Goal: Task Accomplishment & Management: Use online tool/utility

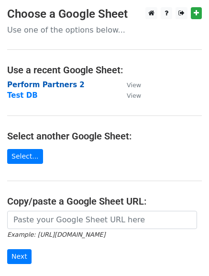
click at [54, 82] on strong "Perform Partners 2" at bounding box center [45, 84] width 77 height 9
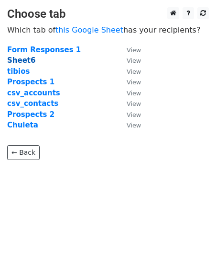
click at [15, 61] on strong "Sheet6" at bounding box center [21, 60] width 28 height 9
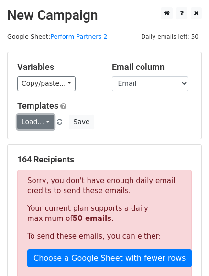
click at [44, 122] on link "Load..." at bounding box center [35, 121] width 37 height 15
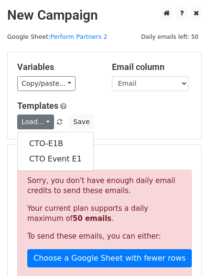
click at [148, 95] on div "Variables Copy/paste... {{#}} {{First Name}} {{Last Name}} {{Email}} {{Title}} …" at bounding box center [105, 95] width 194 height 87
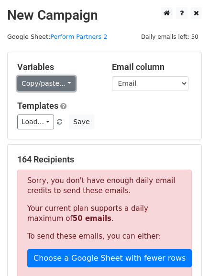
click at [63, 80] on link "Copy/paste..." at bounding box center [46, 83] width 58 height 15
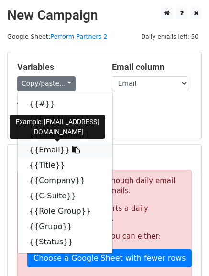
click at [72, 152] on icon at bounding box center [76, 149] width 8 height 8
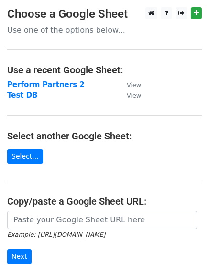
drag, startPoint x: 14, startPoint y: 98, endPoint x: 10, endPoint y: 103, distance: 6.9
click at [14, 97] on strong "Test DB" at bounding box center [22, 95] width 31 height 9
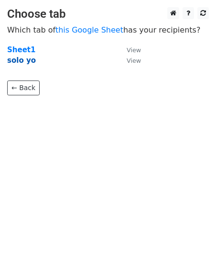
click at [18, 65] on strong "solo yo" at bounding box center [21, 60] width 29 height 9
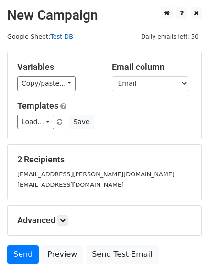
click at [60, 38] on link "Test DB" at bounding box center [61, 36] width 23 height 7
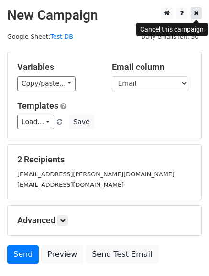
click at [197, 14] on icon at bounding box center [196, 13] width 5 height 7
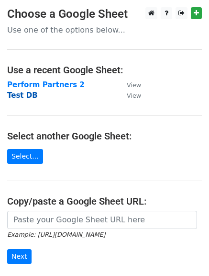
click at [26, 95] on strong "Test DB" at bounding box center [22, 95] width 31 height 9
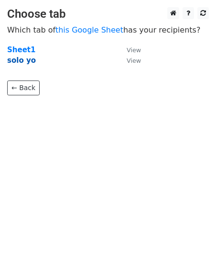
click at [20, 61] on strong "solo yo" at bounding box center [21, 60] width 29 height 9
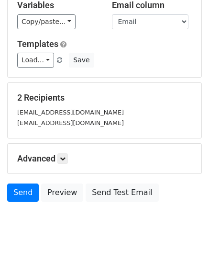
scroll to position [68, 0]
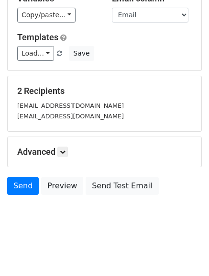
click at [57, 150] on h5 "Advanced" at bounding box center [104, 151] width 175 height 11
click at [65, 150] on icon at bounding box center [63, 152] width 6 height 6
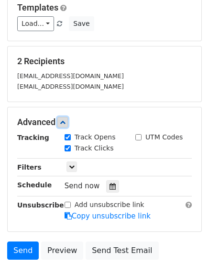
scroll to position [162, 0]
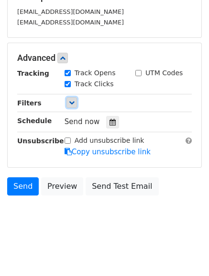
click at [69, 100] on icon at bounding box center [72, 102] width 6 height 6
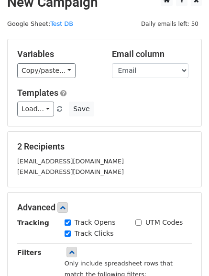
scroll to position [0, 0]
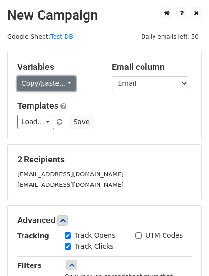
click at [65, 84] on link "Copy/paste..." at bounding box center [46, 83] width 58 height 15
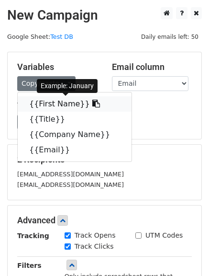
click at [58, 106] on link "{{First Name}}" at bounding box center [75, 103] width 114 height 15
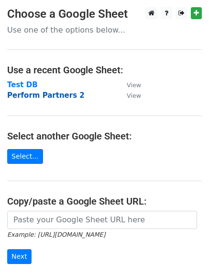
click at [55, 96] on strong "Perform Partners 2" at bounding box center [45, 95] width 77 height 9
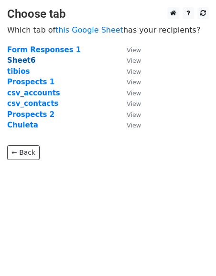
click at [19, 63] on strong "Sheet6" at bounding box center [21, 60] width 28 height 9
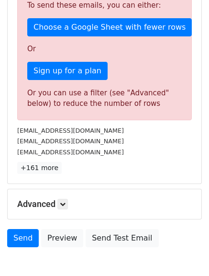
scroll to position [293, 0]
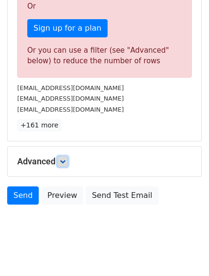
click at [63, 158] on icon at bounding box center [63, 161] width 6 height 6
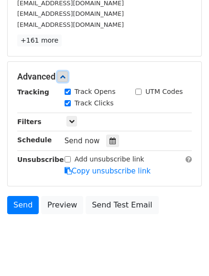
scroll to position [387, 0]
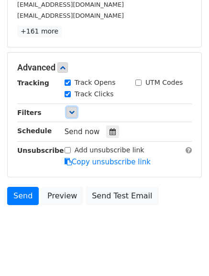
click at [71, 109] on icon at bounding box center [72, 112] width 6 height 6
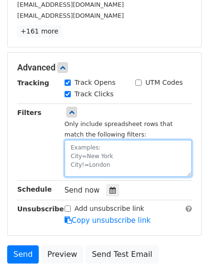
click at [85, 140] on textarea at bounding box center [128, 158] width 127 height 37
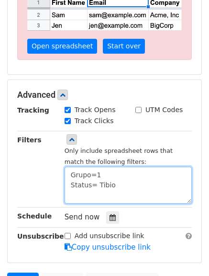
scroll to position [283, 0]
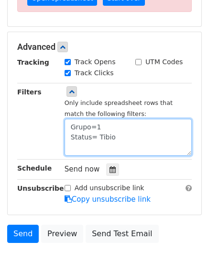
click at [99, 136] on textarea "Grupo=1 Status= Tibio" at bounding box center [128, 137] width 127 height 37
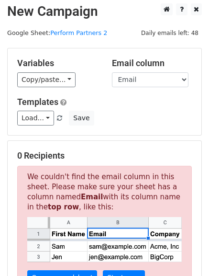
scroll to position [0, 0]
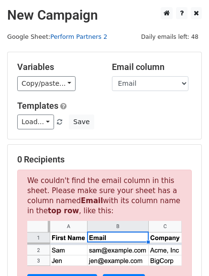
type textarea "Grupo=1 Status= tibio"
click at [68, 39] on link "Perform Partners 2" at bounding box center [78, 36] width 57 height 7
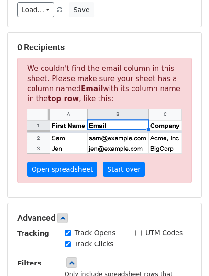
scroll to position [144, 0]
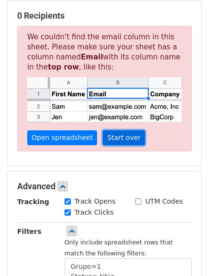
click at [114, 136] on link "Start over" at bounding box center [124, 137] width 42 height 15
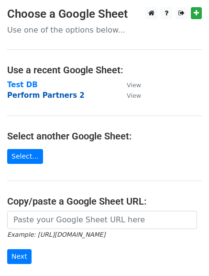
click at [41, 99] on strong "Perform Partners 2" at bounding box center [45, 95] width 77 height 9
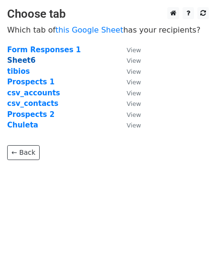
click at [17, 60] on strong "Sheet6" at bounding box center [21, 60] width 28 height 9
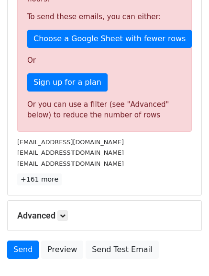
scroll to position [293, 0]
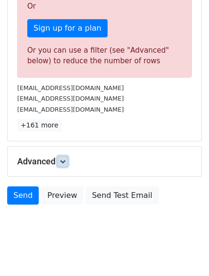
click at [65, 156] on link at bounding box center [62, 161] width 11 height 11
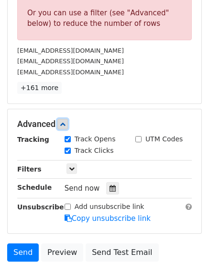
scroll to position [387, 0]
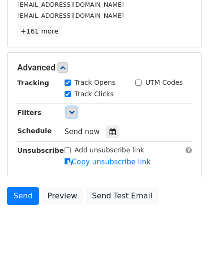
click at [73, 109] on icon at bounding box center [72, 112] width 6 height 6
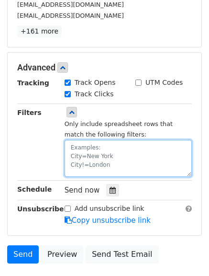
click at [90, 140] on textarea at bounding box center [128, 158] width 127 height 37
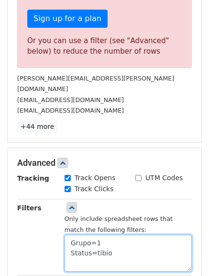
scroll to position [291, 0]
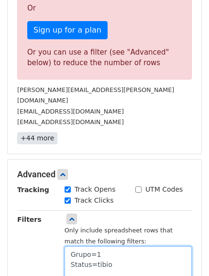
type textarea "Grupo=1 Status=tibio"
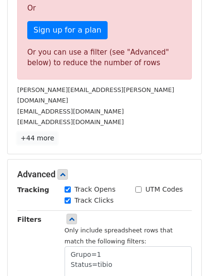
click at [31, 132] on link "+44 more" at bounding box center [37, 138] width 40 height 12
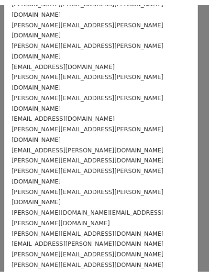
scroll to position [0, 0]
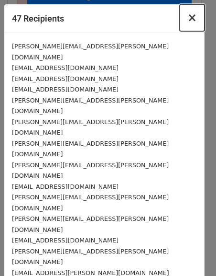
click at [188, 15] on span "×" at bounding box center [193, 17] width 10 height 13
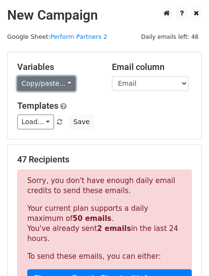
click at [64, 84] on link "Copy/paste..." at bounding box center [46, 83] width 58 height 15
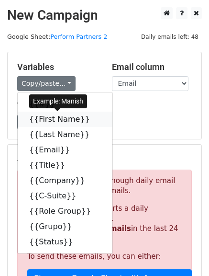
click at [92, 119] on icon at bounding box center [96, 119] width 8 height 8
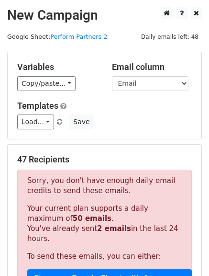
click at [133, 133] on div "Variables Copy/paste... {{#}} {{First Name}} {{Last Name}} {{Email}} {{Title}} …" at bounding box center [105, 95] width 194 height 87
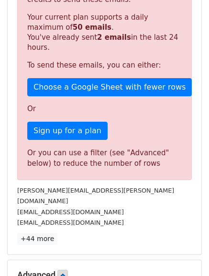
scroll to position [191, 0]
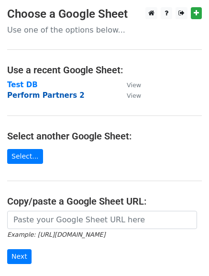
click at [36, 95] on strong "Perform Partners 2" at bounding box center [45, 95] width 77 height 9
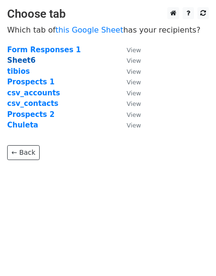
click at [20, 60] on strong "Sheet6" at bounding box center [21, 60] width 28 height 9
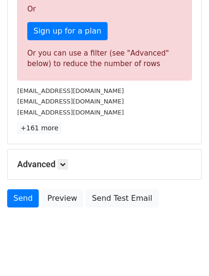
scroll to position [293, 0]
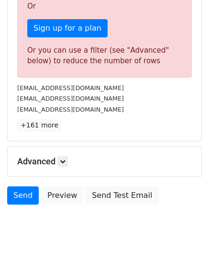
click at [64, 158] on div "Advanced Tracking Track Opens UTM Codes Track Clicks Filters Only include sprea…" at bounding box center [105, 161] width 194 height 30
click at [66, 156] on link at bounding box center [62, 161] width 11 height 11
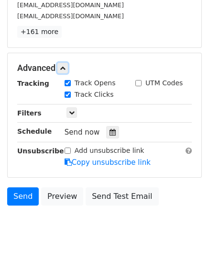
scroll to position [387, 0]
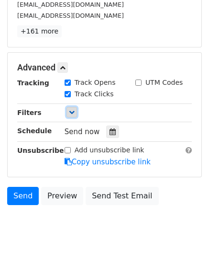
click at [73, 109] on icon at bounding box center [72, 112] width 6 height 6
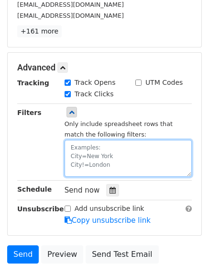
click at [78, 140] on textarea at bounding box center [128, 158] width 127 height 37
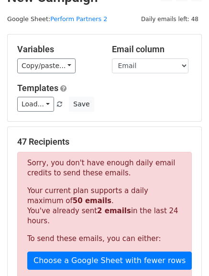
scroll to position [0, 0]
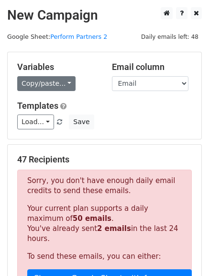
type textarea "Grupo=1 Status=tibio"
click at [62, 82] on link "Copy/paste..." at bounding box center [46, 83] width 58 height 15
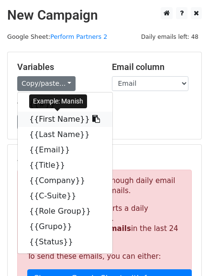
click at [58, 117] on link "{{First Name}}" at bounding box center [65, 118] width 95 height 15
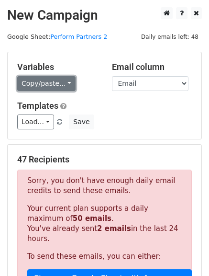
click at [55, 85] on link "Copy/paste..." at bounding box center [46, 83] width 58 height 15
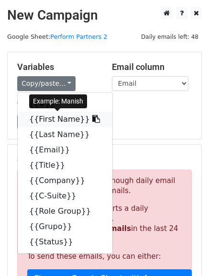
click at [51, 120] on link "{{First Name}}" at bounding box center [65, 118] width 95 height 15
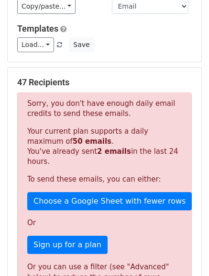
scroll to position [96, 0]
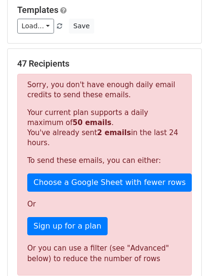
click at [19, 60] on h5 "47 Recipients" at bounding box center [104, 63] width 175 height 11
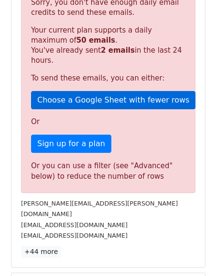
scroll to position [191, 0]
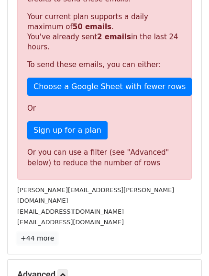
drag, startPoint x: 43, startPoint y: 216, endPoint x: 67, endPoint y: 214, distance: 24.0
click at [43, 232] on link "+44 more" at bounding box center [37, 238] width 40 height 12
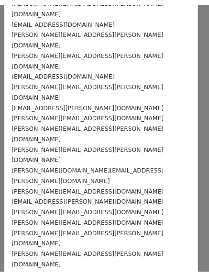
scroll to position [317, 0]
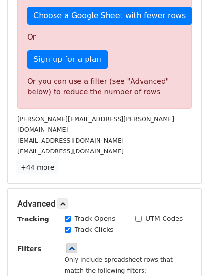
scroll to position [287, 0]
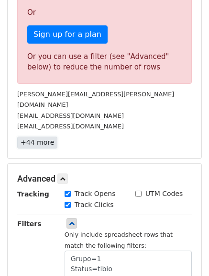
click at [35, 136] on link "+44 more" at bounding box center [37, 142] width 40 height 12
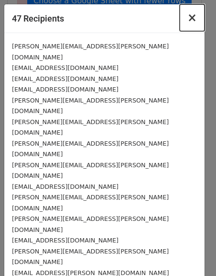
click at [188, 18] on span "×" at bounding box center [193, 17] width 10 height 13
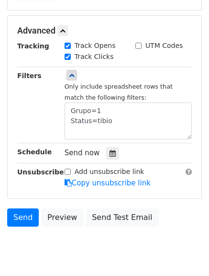
scroll to position [445, 0]
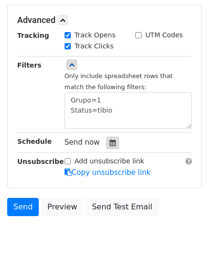
click at [110, 139] on icon at bounding box center [113, 142] width 6 height 7
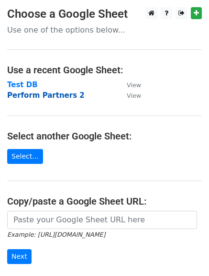
click at [44, 94] on strong "Perform Partners 2" at bounding box center [45, 95] width 77 height 9
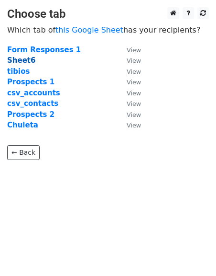
click at [12, 61] on strong "Sheet6" at bounding box center [21, 60] width 28 height 9
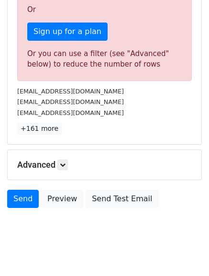
scroll to position [293, 0]
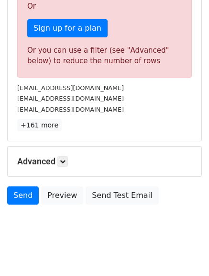
click at [58, 156] on h5 "Advanced" at bounding box center [104, 161] width 175 height 11
click at [65, 158] on icon at bounding box center [63, 161] width 6 height 6
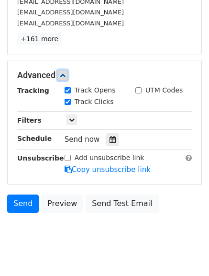
scroll to position [387, 0]
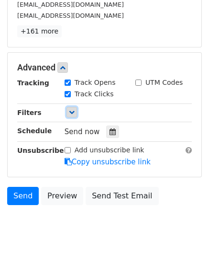
click at [73, 109] on icon at bounding box center [72, 112] width 6 height 6
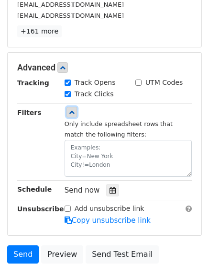
scroll to position [445, 0]
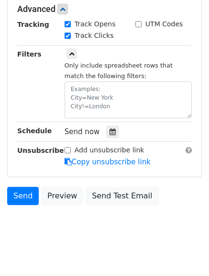
click at [69, 33] on input "Track Clicks" at bounding box center [68, 36] width 6 height 6
checkbox input "false"
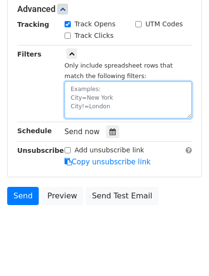
click at [73, 83] on textarea at bounding box center [128, 99] width 127 height 37
type textarea "T"
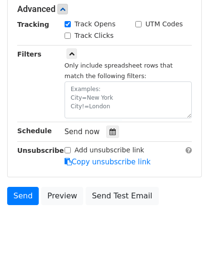
click at [66, 33] on input "Track Clicks" at bounding box center [68, 36] width 6 height 6
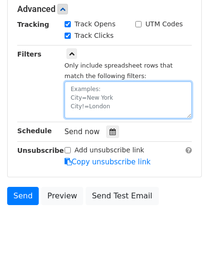
click at [70, 81] on textarea at bounding box center [128, 99] width 127 height 37
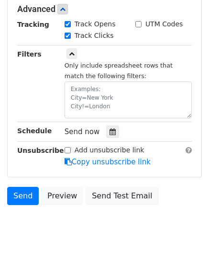
click at [70, 33] on input "Track Clicks" at bounding box center [68, 36] width 6 height 6
checkbox input "false"
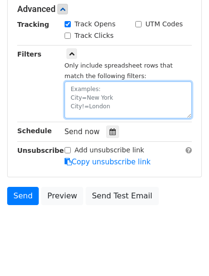
click at [91, 91] on textarea at bounding box center [128, 99] width 127 height 37
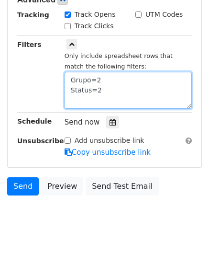
scroll to position [330, 0]
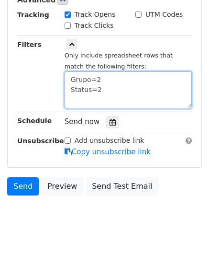
type textarea "Grupo=2 Status=2"
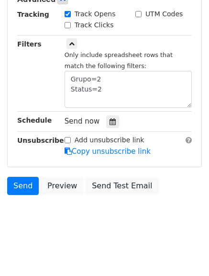
scroll to position [0, 0]
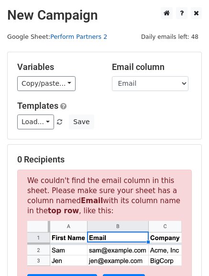
click at [77, 35] on link "Perform Partners 2" at bounding box center [78, 36] width 57 height 7
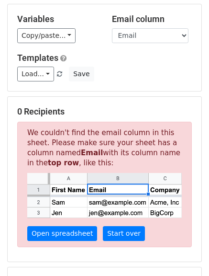
scroll to position [96, 0]
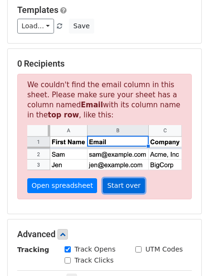
click at [129, 183] on link "Start over" at bounding box center [124, 185] width 42 height 15
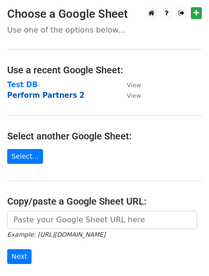
click at [38, 95] on strong "Perform Partners 2" at bounding box center [45, 95] width 77 height 9
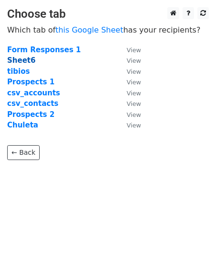
click at [22, 62] on strong "Sheet6" at bounding box center [21, 60] width 28 height 9
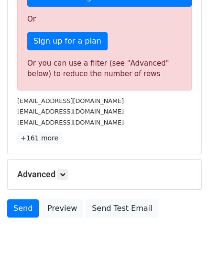
scroll to position [287, 0]
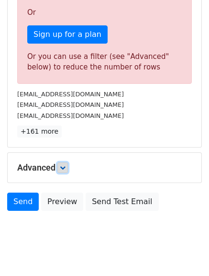
click at [66, 162] on link at bounding box center [62, 167] width 11 height 11
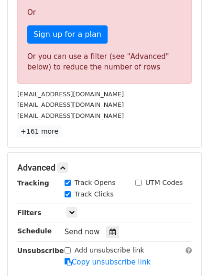
click at [66, 191] on input "Track Clicks" at bounding box center [68, 194] width 6 height 6
checkbox input "false"
click at [71, 209] on icon at bounding box center [72, 212] width 6 height 6
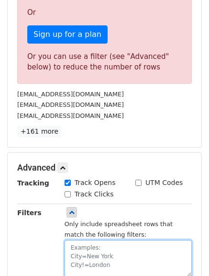
click at [73, 240] on textarea at bounding box center [128, 258] width 127 height 37
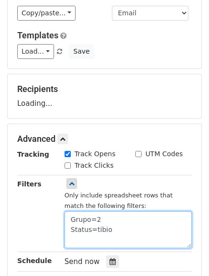
scroll to position [0, 0]
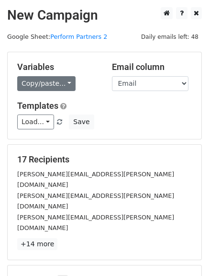
type textarea "Grupo=2 Status=tibio"
click at [67, 83] on link "Copy/paste..." at bounding box center [46, 83] width 58 height 15
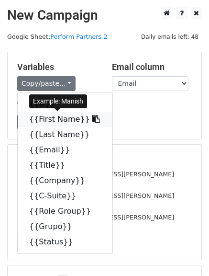
click at [55, 120] on link "{{First Name}}" at bounding box center [65, 118] width 95 height 15
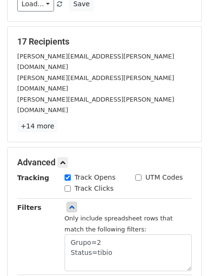
scroll to position [144, 0]
